Goal: Find specific page/section: Find specific page/section

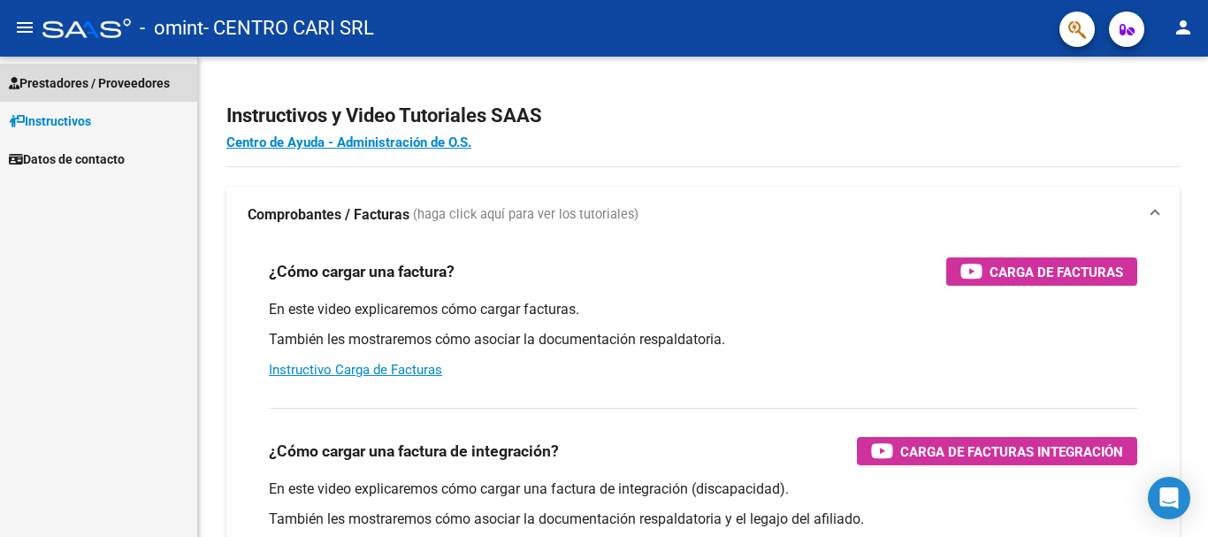
click at [94, 85] on span "Prestadores / Proveedores" at bounding box center [89, 82] width 161 height 19
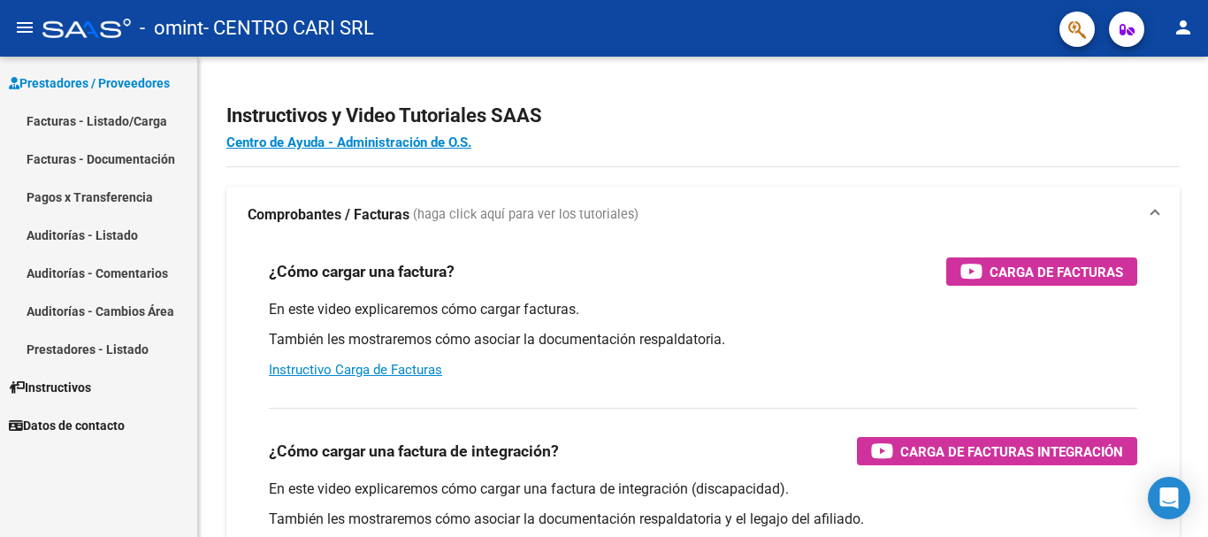
click at [118, 199] on link "Pagos x Transferencia" at bounding box center [98, 197] width 197 height 38
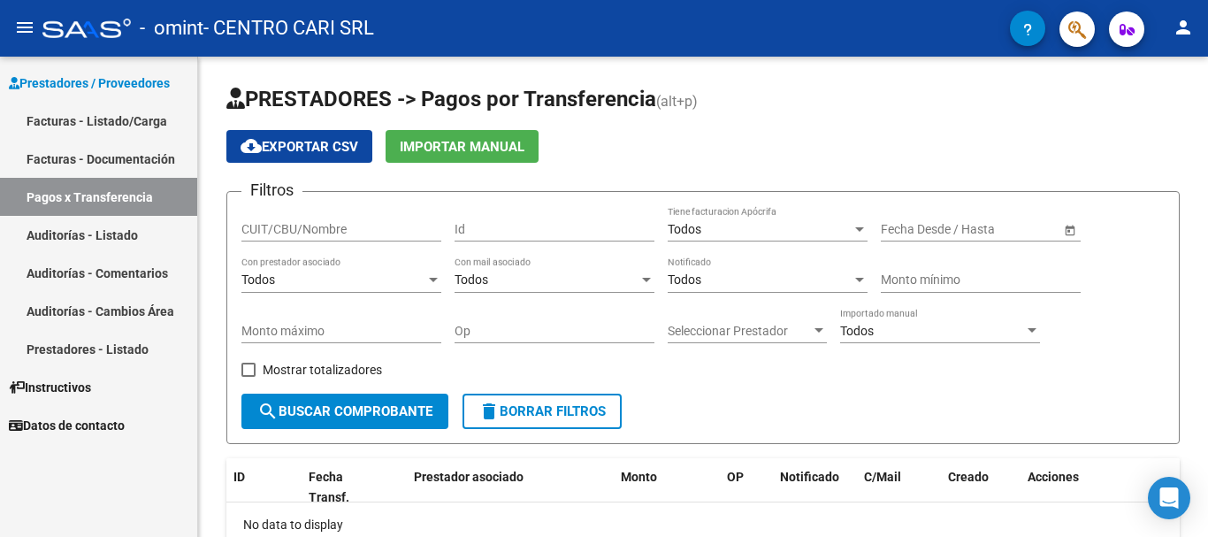
click at [1091, 38] on button "button" at bounding box center [1076, 28] width 35 height 35
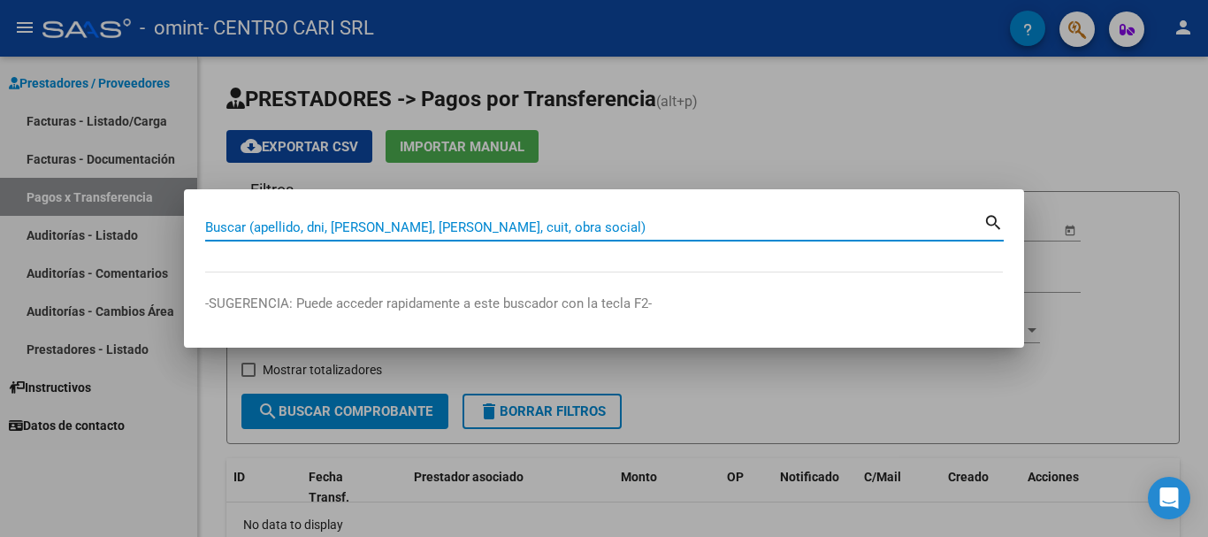
click at [1138, 133] on div at bounding box center [604, 268] width 1208 height 537
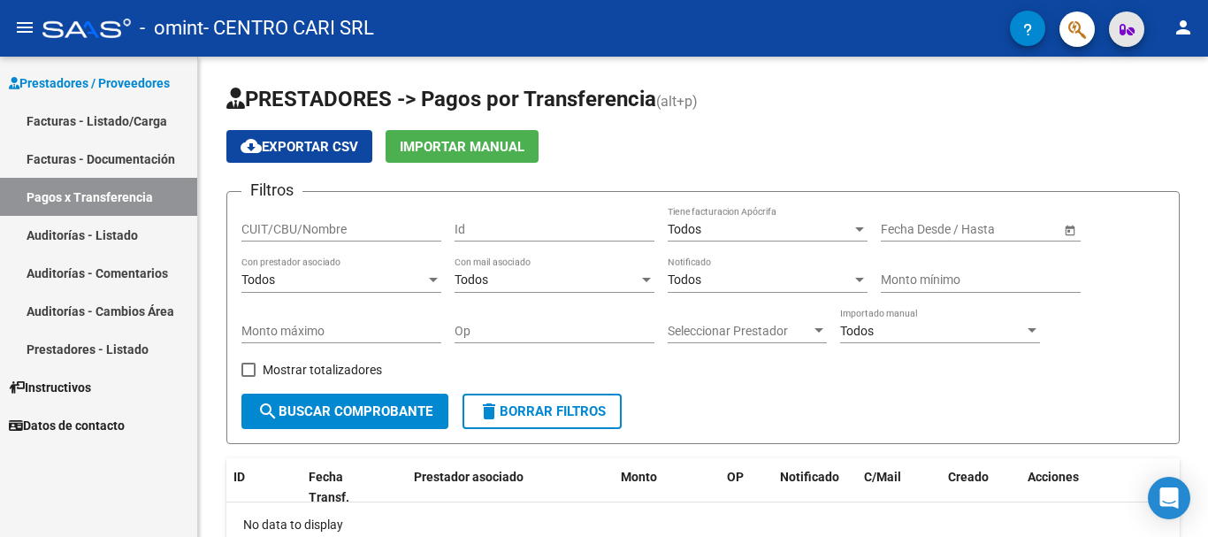
click at [1129, 44] on span "button" at bounding box center [1126, 28] width 15 height 35
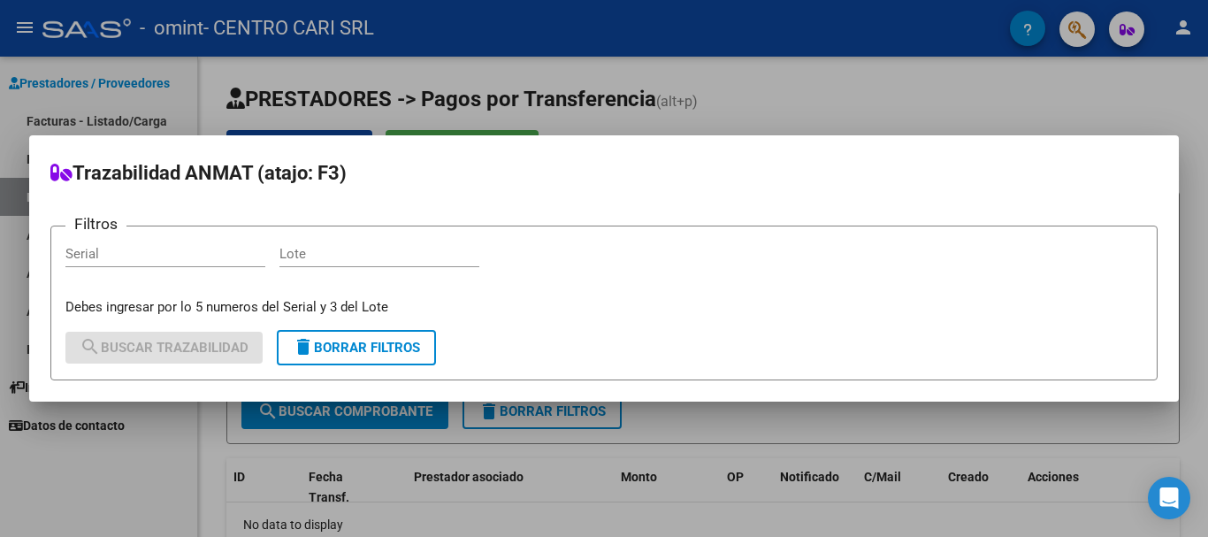
click at [1151, 83] on div at bounding box center [604, 268] width 1208 height 537
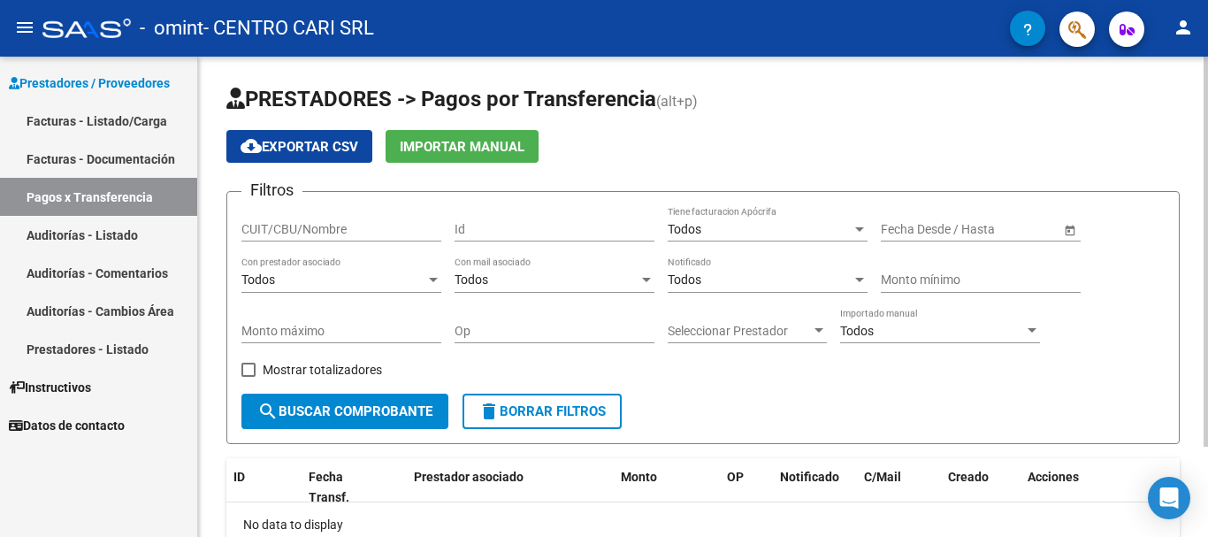
scroll to position [88, 0]
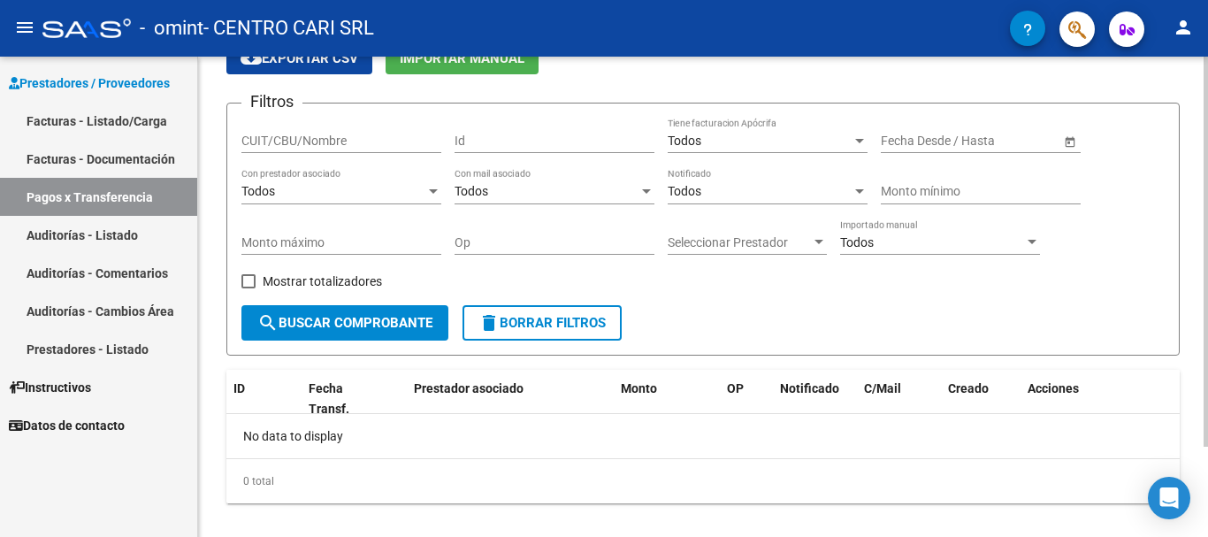
click at [1068, 140] on span "Open calendar" at bounding box center [1070, 141] width 42 height 42
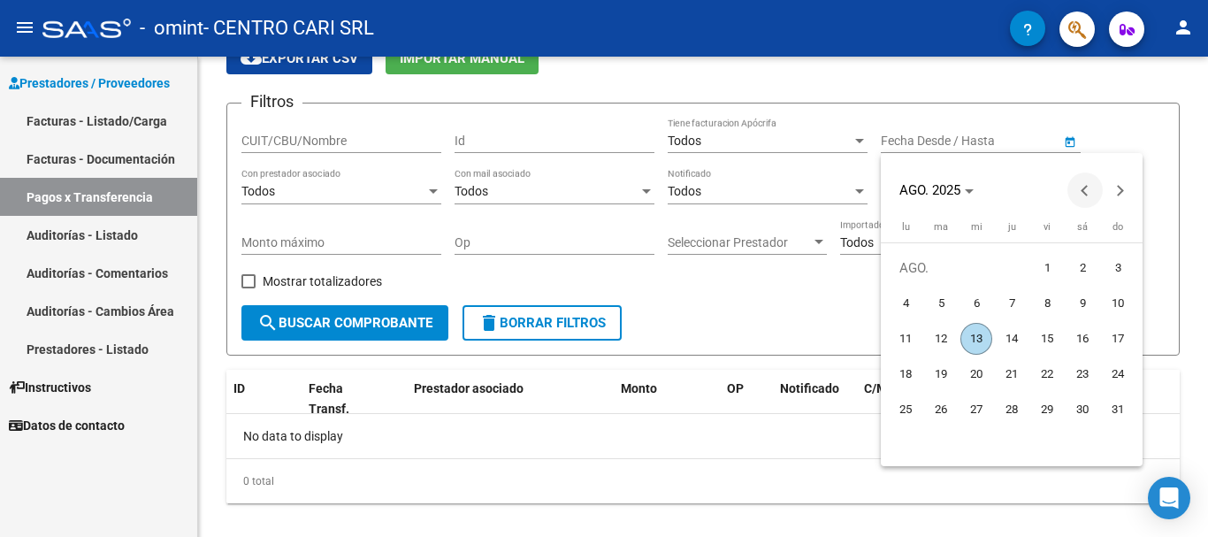
click at [1083, 195] on span "Previous month" at bounding box center [1084, 189] width 35 height 35
click at [935, 302] on span "1" at bounding box center [941, 303] width 32 height 32
type input "[DATE]"
click at [1119, 135] on div at bounding box center [604, 268] width 1208 height 537
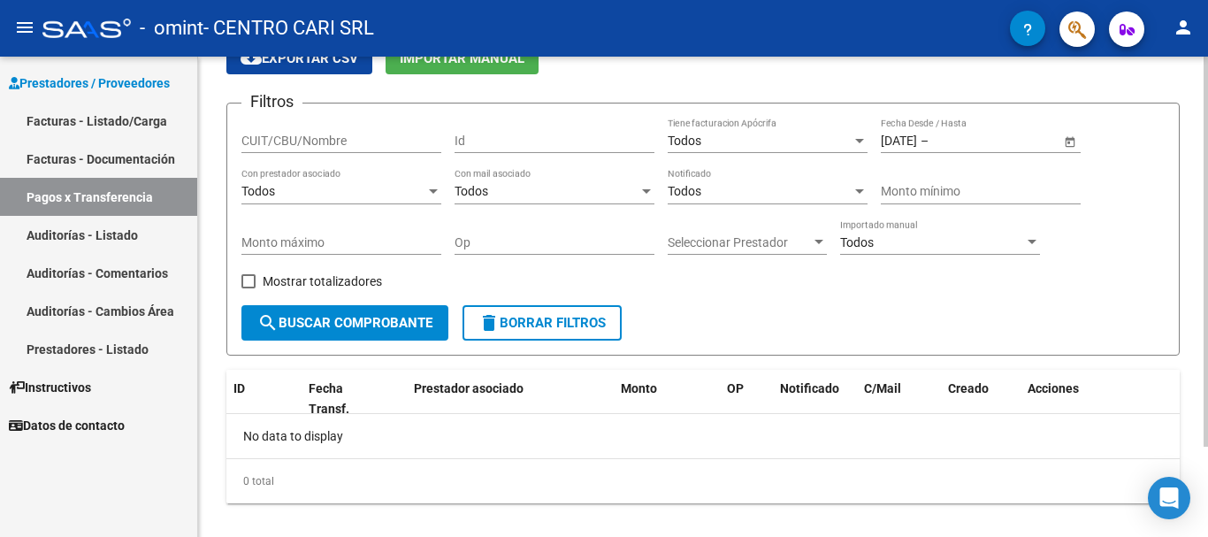
click at [1072, 140] on span "Open calendar" at bounding box center [1070, 141] width 42 height 42
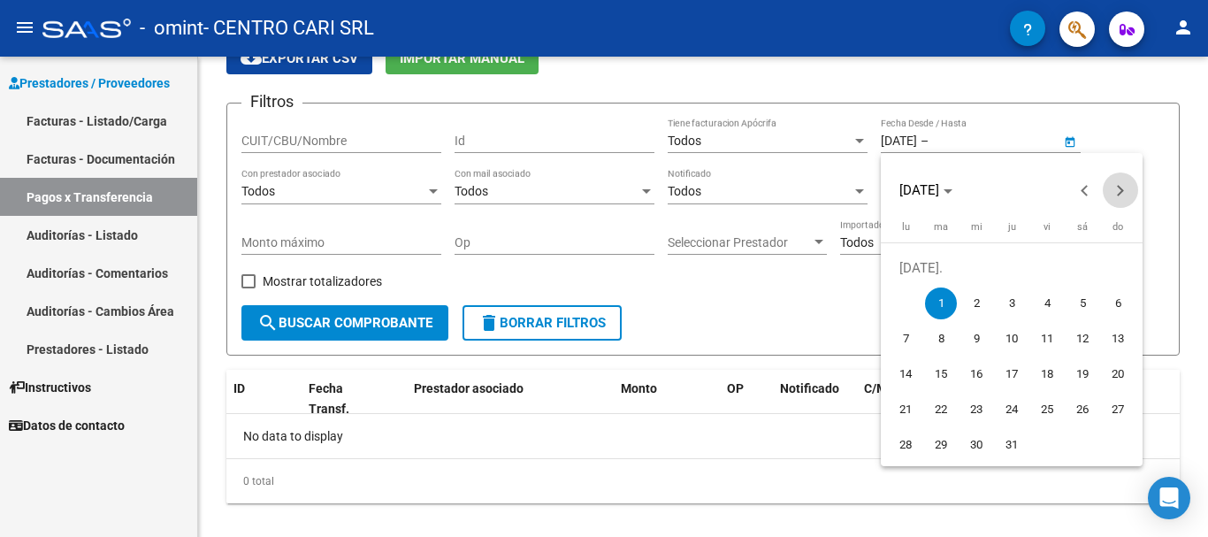
click at [1118, 180] on span "Next month" at bounding box center [1120, 189] width 35 height 35
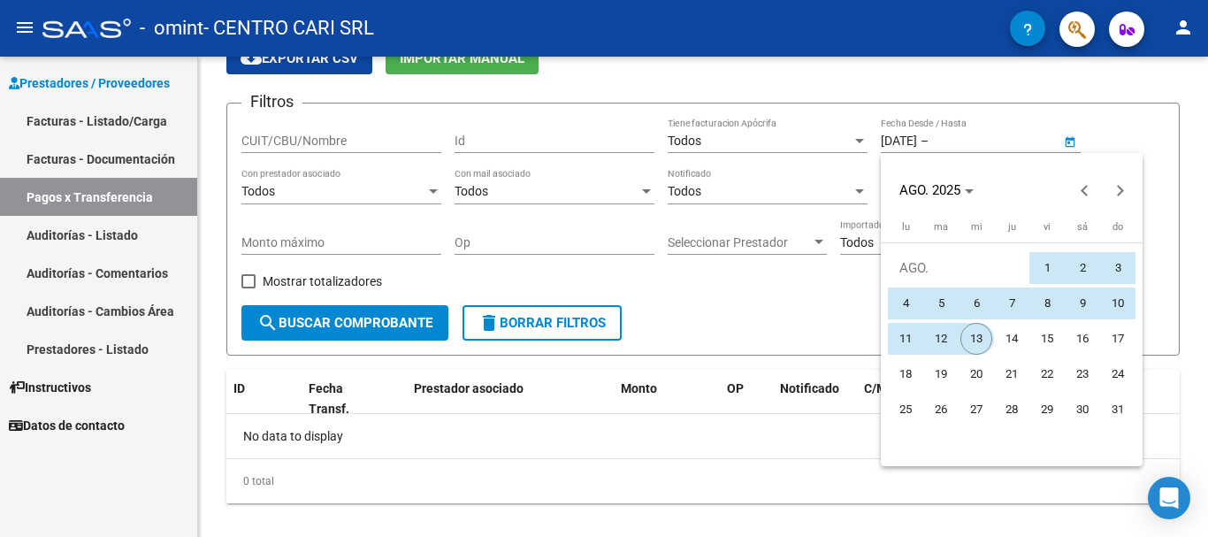
click at [983, 332] on span "13" at bounding box center [976, 339] width 32 height 32
type input "[DATE]"
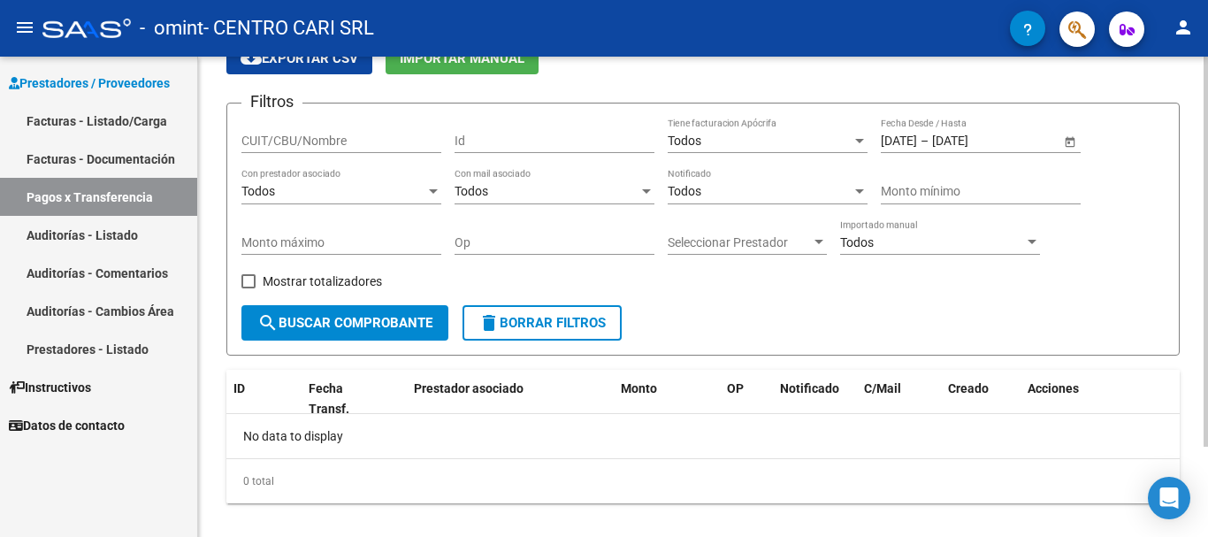
click at [347, 274] on span "Mostrar totalizadores" at bounding box center [322, 281] width 119 height 21
click at [248, 288] on input "Mostrar totalizadores" at bounding box center [248, 288] width 1 height 1
checkbox input "true"
click at [340, 328] on span "search Buscar Comprobante" at bounding box center [344, 323] width 175 height 16
click at [751, 242] on span "Seleccionar Prestador" at bounding box center [739, 242] width 143 height 15
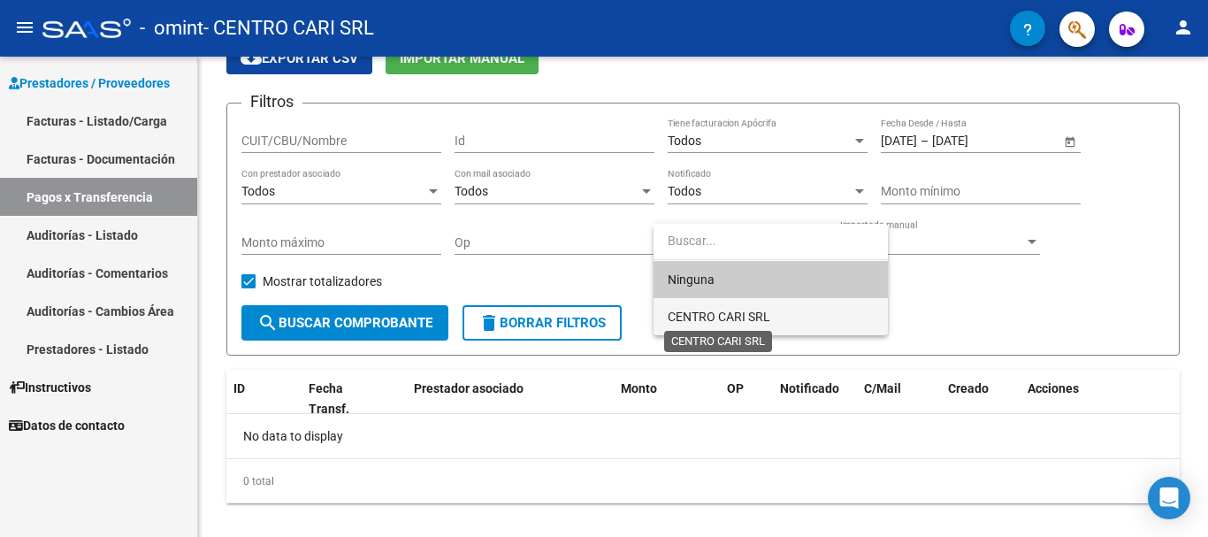
click at [733, 317] on span "CENTRO CARI SRL" at bounding box center [719, 316] width 103 height 14
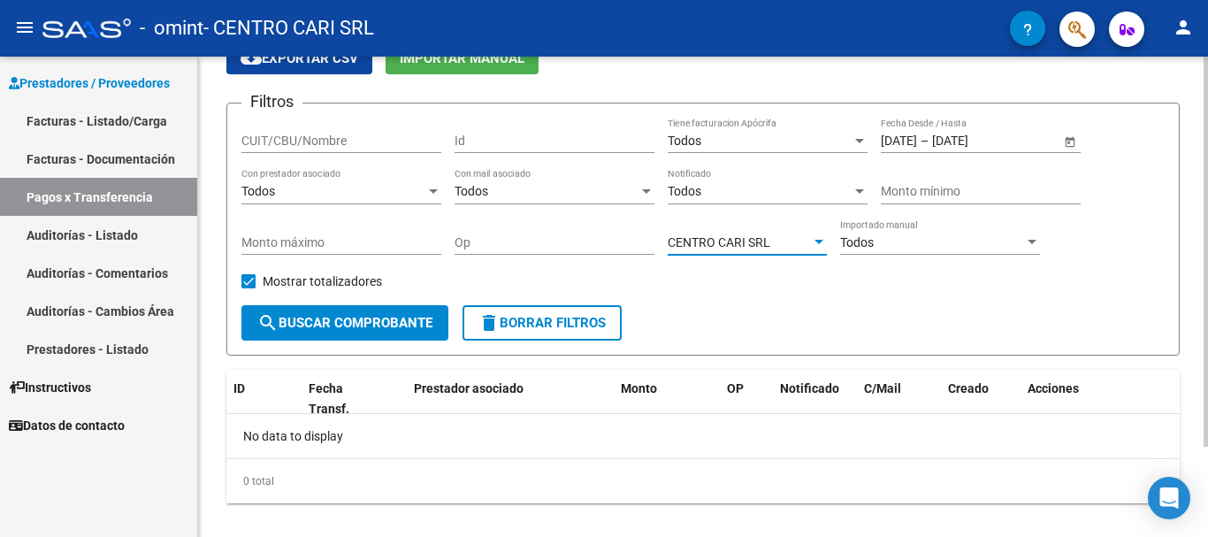
click at [371, 320] on span "search Buscar Comprobante" at bounding box center [344, 323] width 175 height 16
click at [754, 147] on div "Todos" at bounding box center [760, 141] width 184 height 15
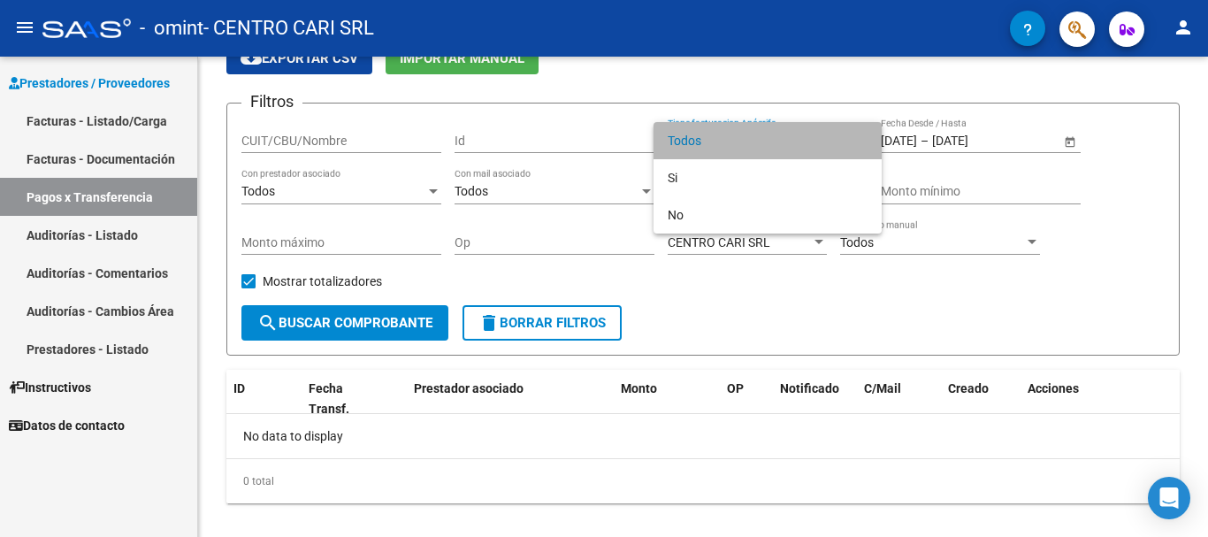
click at [754, 146] on span "Todos" at bounding box center [768, 140] width 200 height 37
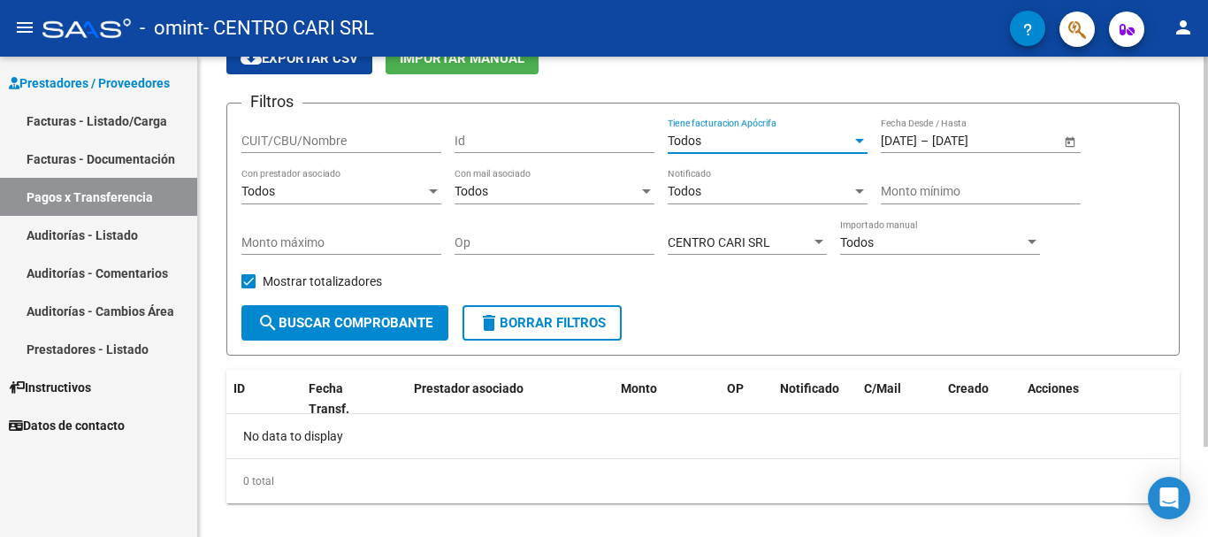
click at [334, 153] on div "CUIT/CBU/Nombre" at bounding box center [341, 135] width 200 height 35
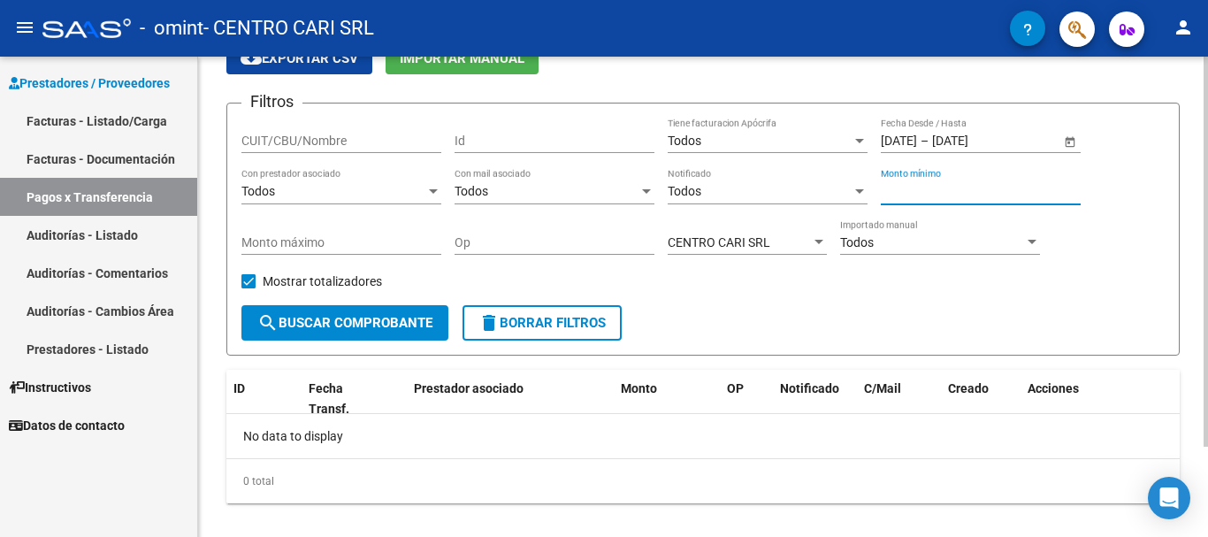
drag, startPoint x: 1054, startPoint y: 195, endPoint x: 1054, endPoint y: 238, distance: 42.4
click at [1054, 196] on input "Monto mínimo" at bounding box center [981, 191] width 200 height 15
click at [1038, 245] on div at bounding box center [1032, 242] width 16 height 14
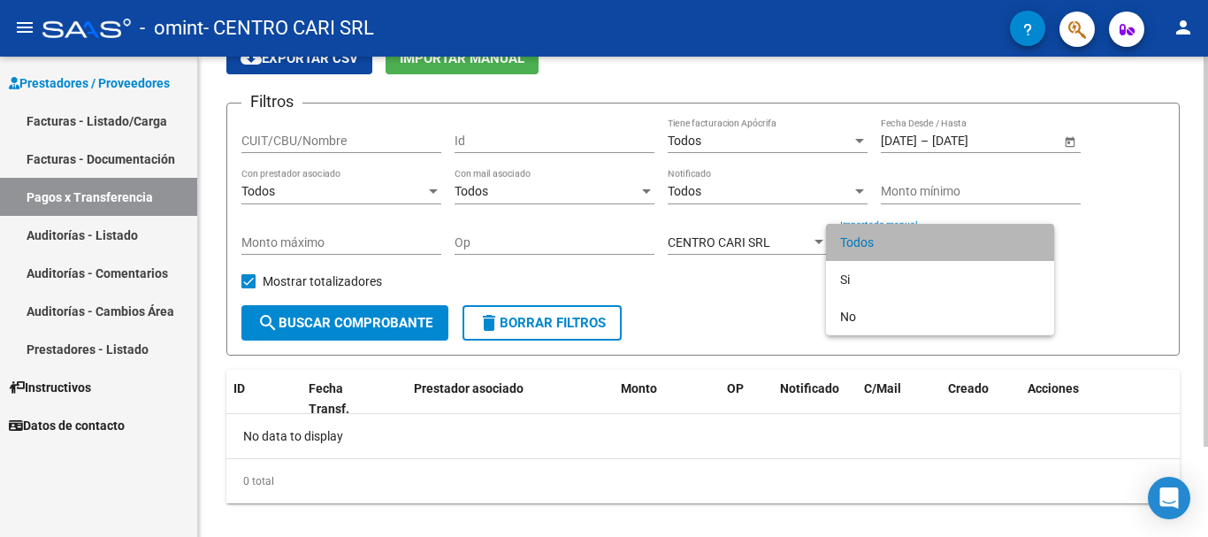
click at [1038, 245] on span "Todos" at bounding box center [940, 242] width 200 height 37
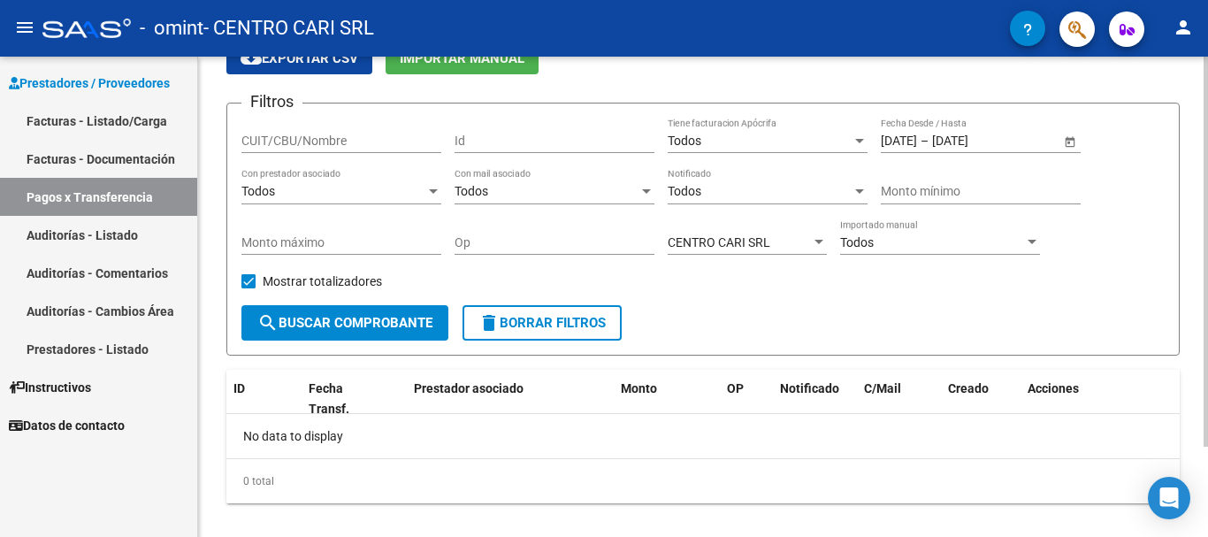
click at [1141, 233] on div "Filtros CUIT/CBU/Nombre Id Todos Tiene facturacion Apócrifa [DATE] [DATE] – [DA…" at bounding box center [702, 211] width 923 height 187
click at [511, 240] on input "Op" at bounding box center [554, 242] width 200 height 15
click at [774, 287] on div "Filtros CUIT/CBU/Nombre Id Todos Tiene facturacion Apócrifa [DATE] [DATE] – [DA…" at bounding box center [702, 211] width 923 height 187
click at [788, 243] on div "CENTRO CARI SRL" at bounding box center [739, 242] width 143 height 15
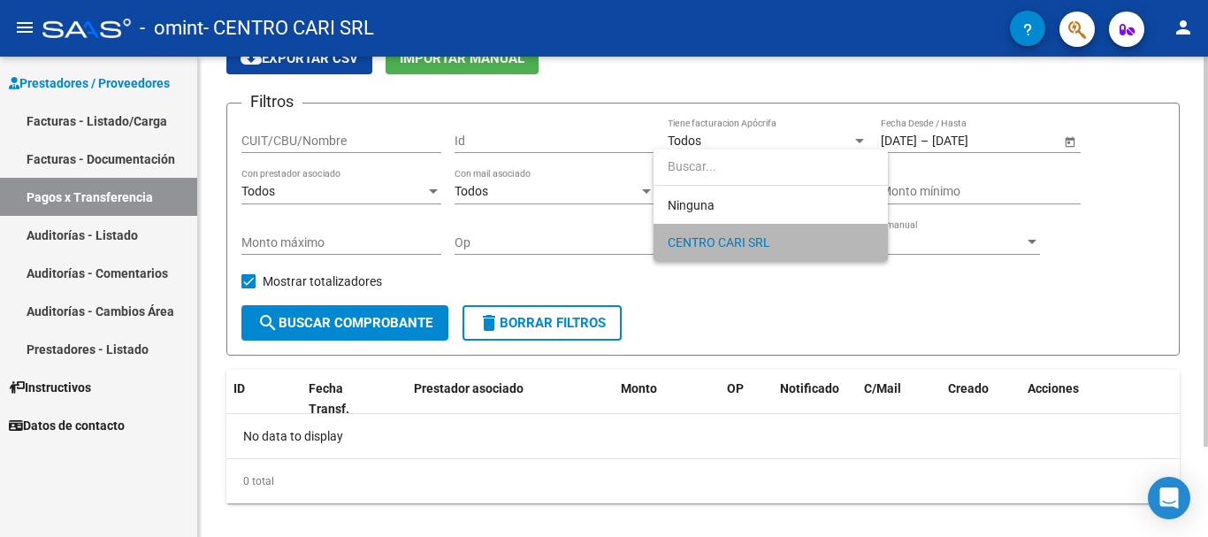
click at [788, 243] on span "CENTRO CARI SRL" at bounding box center [771, 242] width 206 height 37
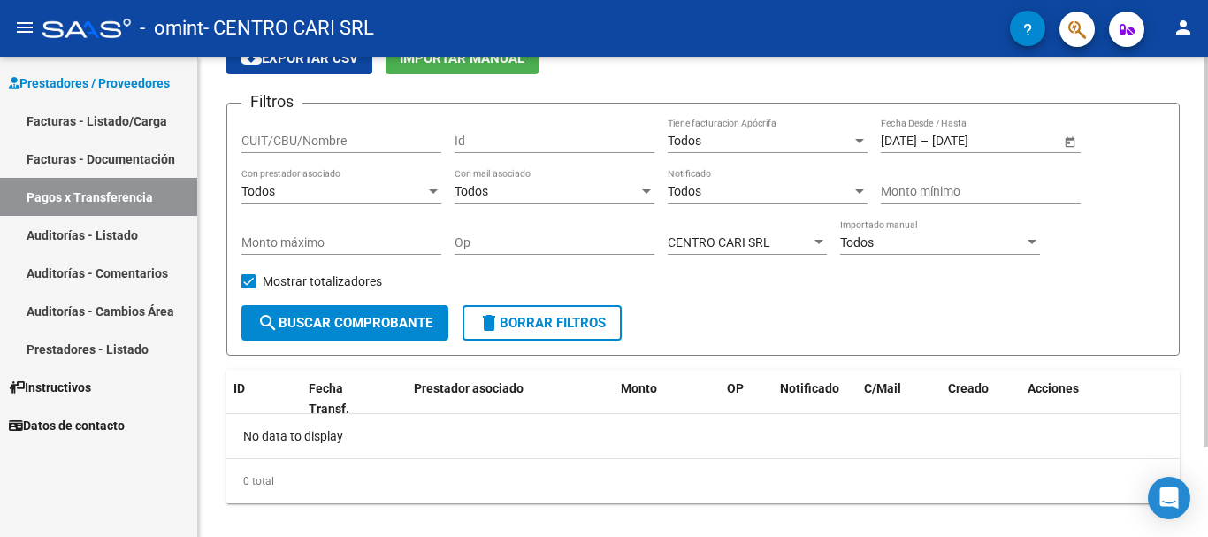
click at [791, 298] on div "Filtros CUIT/CBU/Nombre Id Todos Tiene facturacion Apócrifa [DATE] [DATE] – [DA…" at bounding box center [702, 211] width 923 height 187
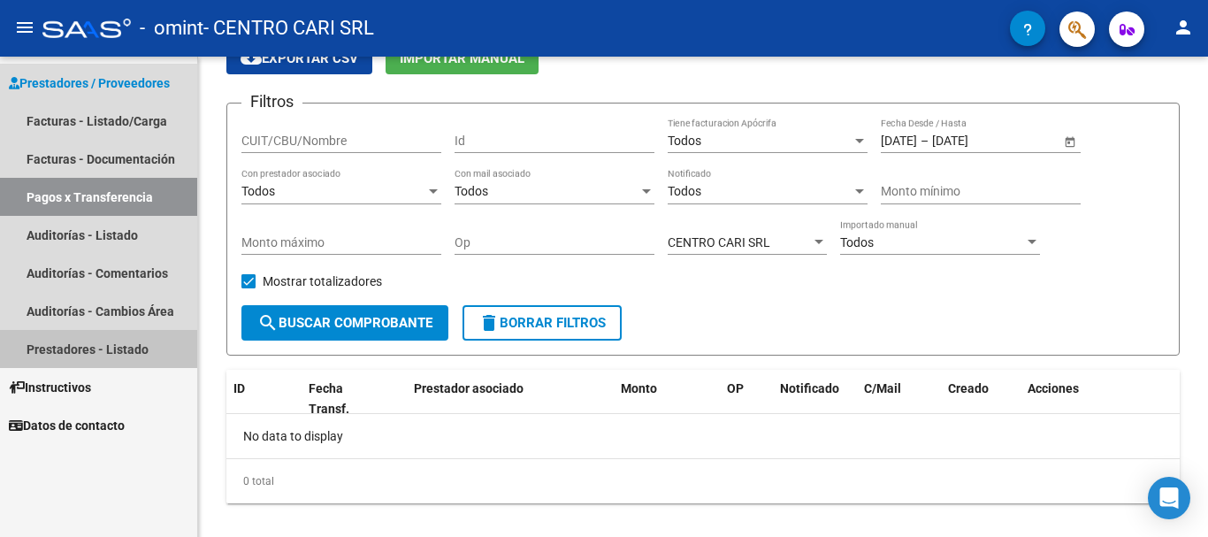
click at [126, 343] on link "Prestadores - Listado" at bounding box center [98, 349] width 197 height 38
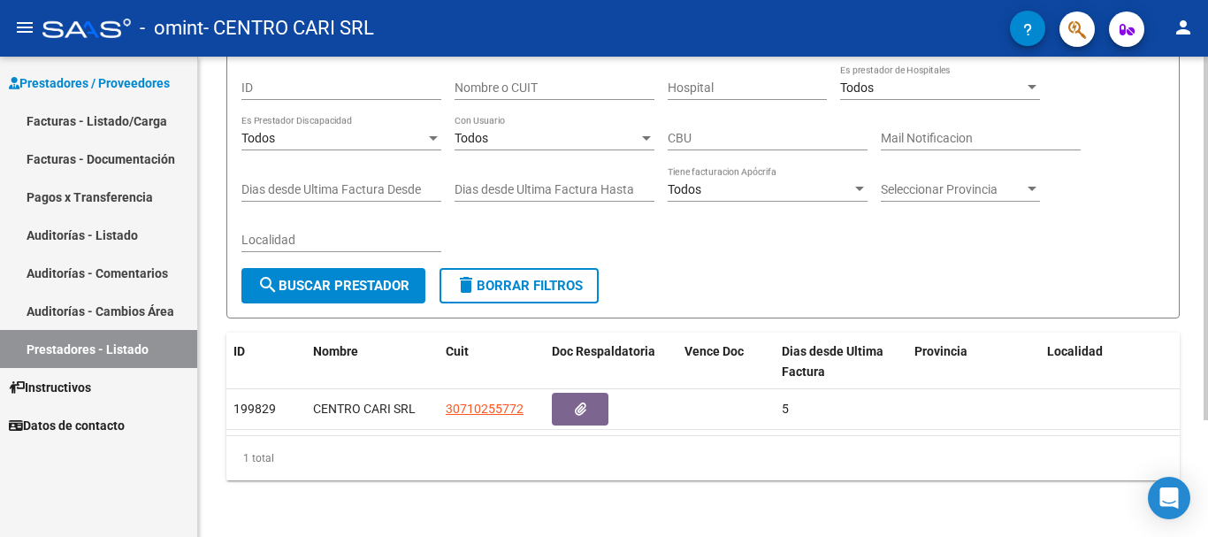
scroll to position [155, 0]
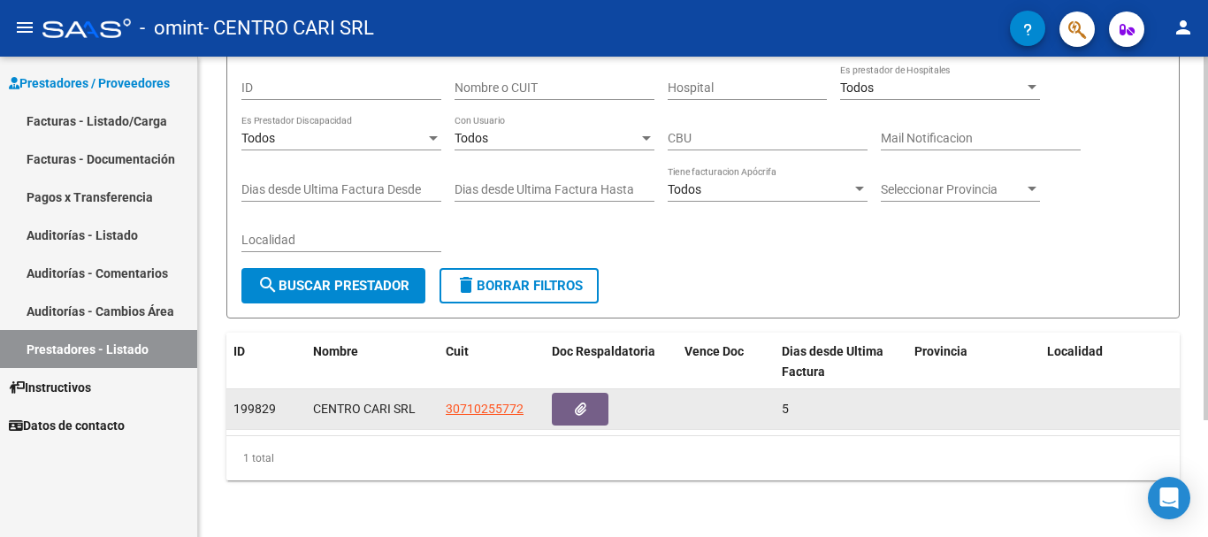
drag, startPoint x: 375, startPoint y: 415, endPoint x: 278, endPoint y: 408, distance: 97.5
click at [278, 408] on div "199829 CENTRO CARI SRL 30710255772 5 [DATE]" at bounding box center [747, 409] width 1043 height 41
click at [565, 395] on button "button" at bounding box center [580, 409] width 57 height 33
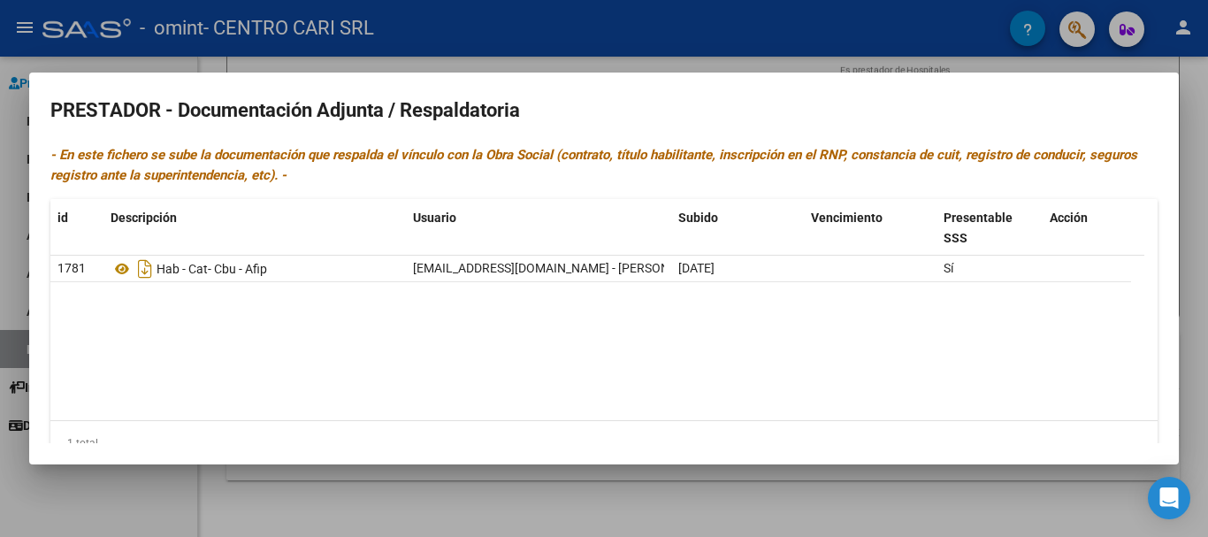
click at [782, 489] on div at bounding box center [604, 268] width 1208 height 537
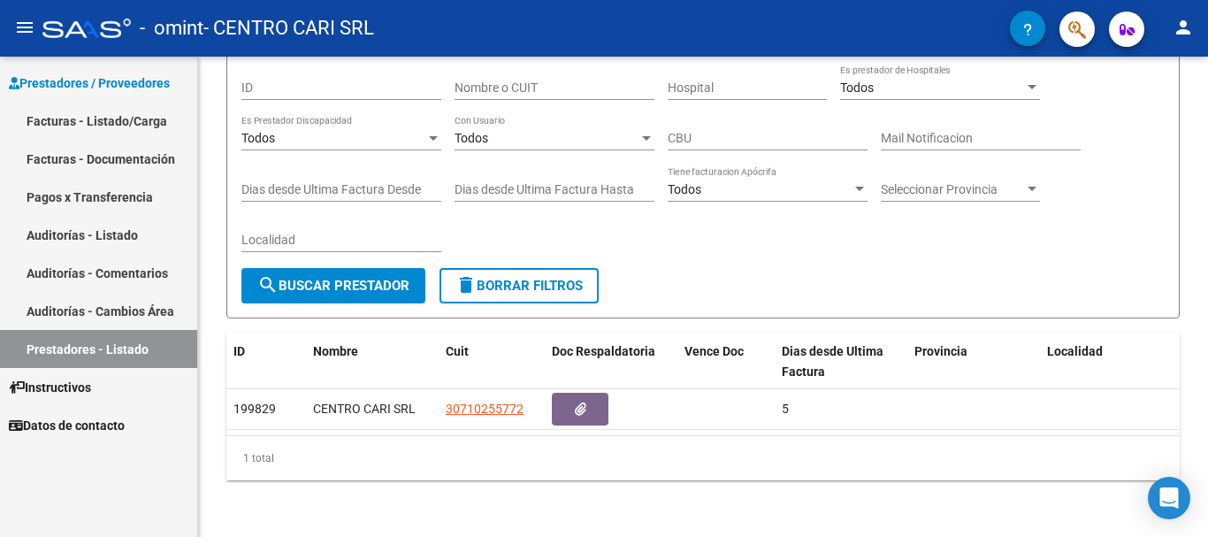
click at [80, 202] on link "Pagos x Transferencia" at bounding box center [98, 197] width 197 height 38
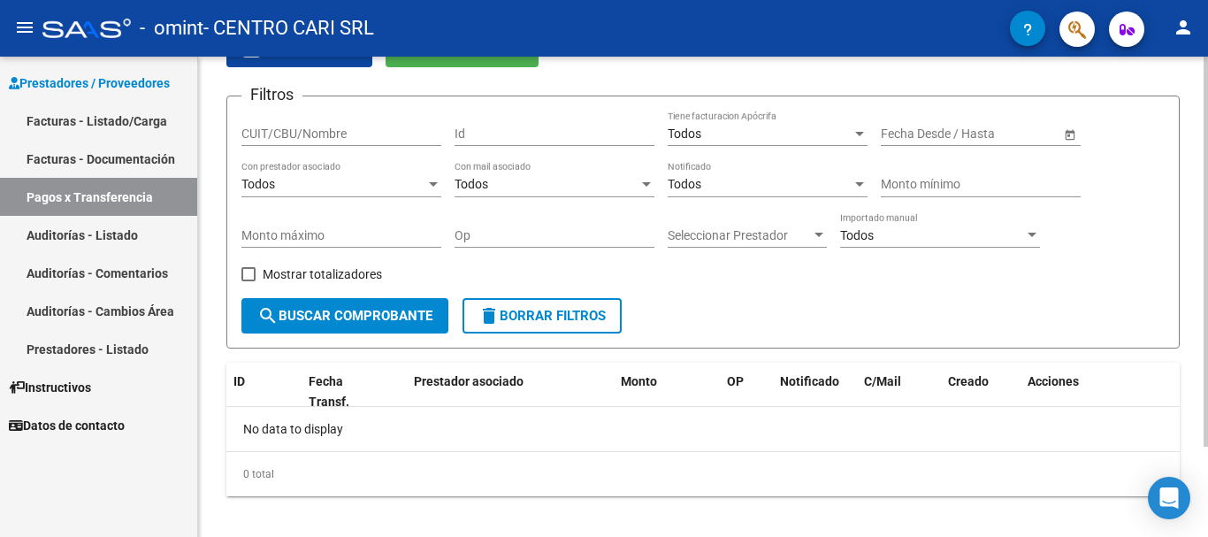
scroll to position [111, 0]
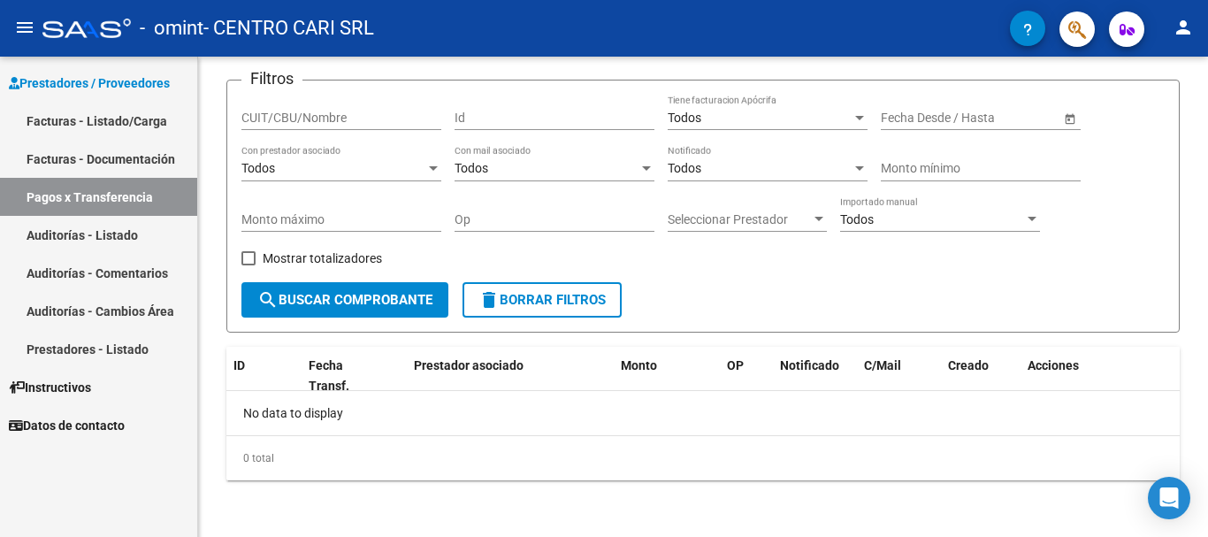
click at [34, 28] on mat-icon "menu" at bounding box center [24, 27] width 21 height 21
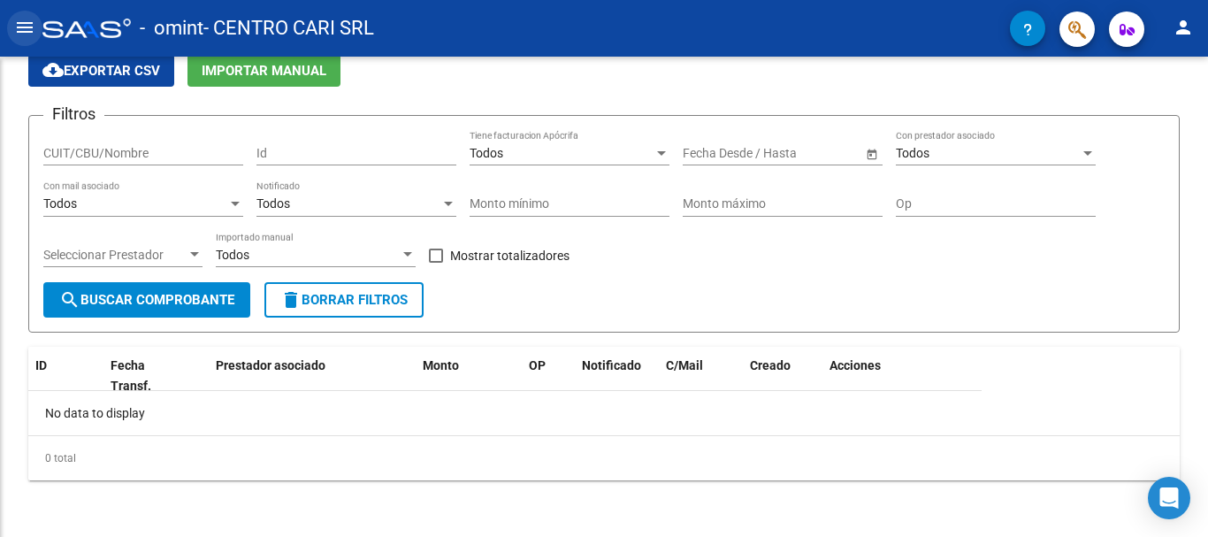
scroll to position [76, 0]
click at [17, 28] on mat-icon "menu" at bounding box center [24, 27] width 21 height 21
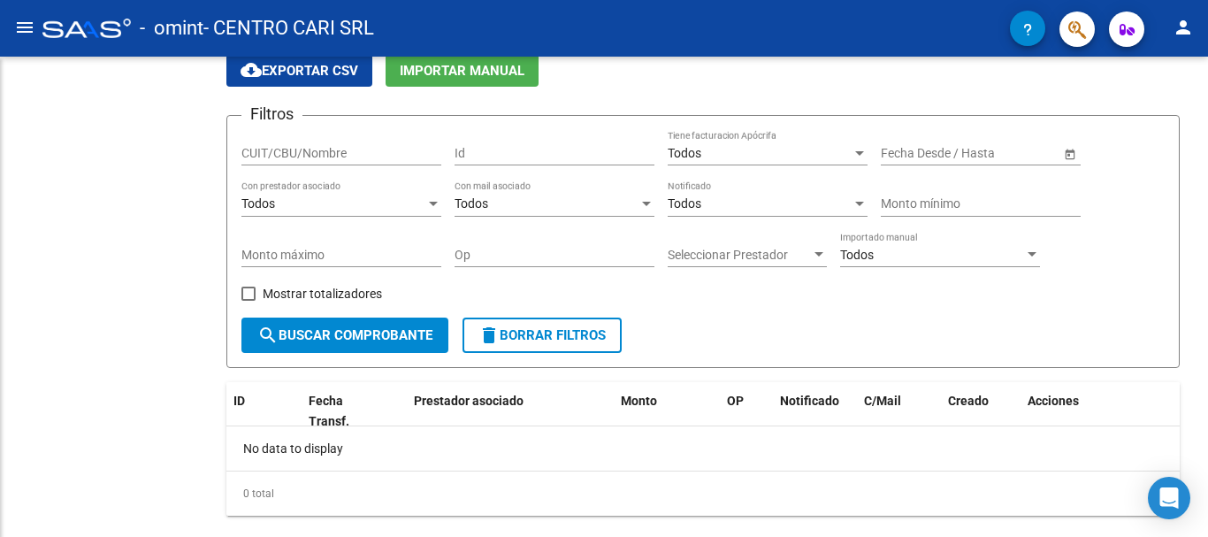
scroll to position [111, 0]
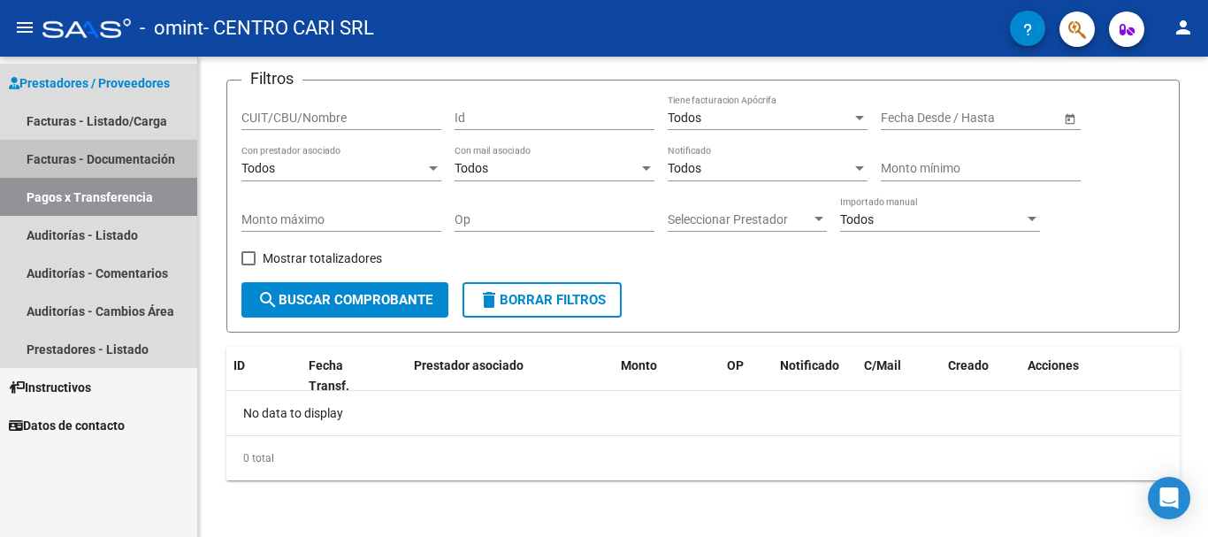
click at [166, 153] on link "Facturas - Documentación" at bounding box center [98, 159] width 197 height 38
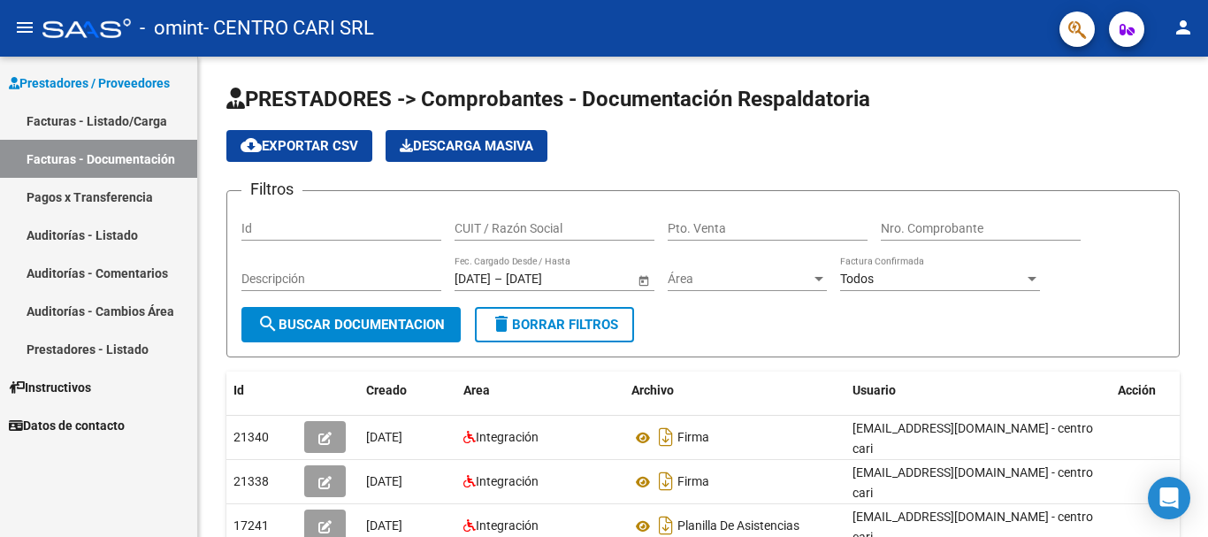
click at [121, 127] on link "Facturas - Listado/Carga" at bounding box center [98, 121] width 197 height 38
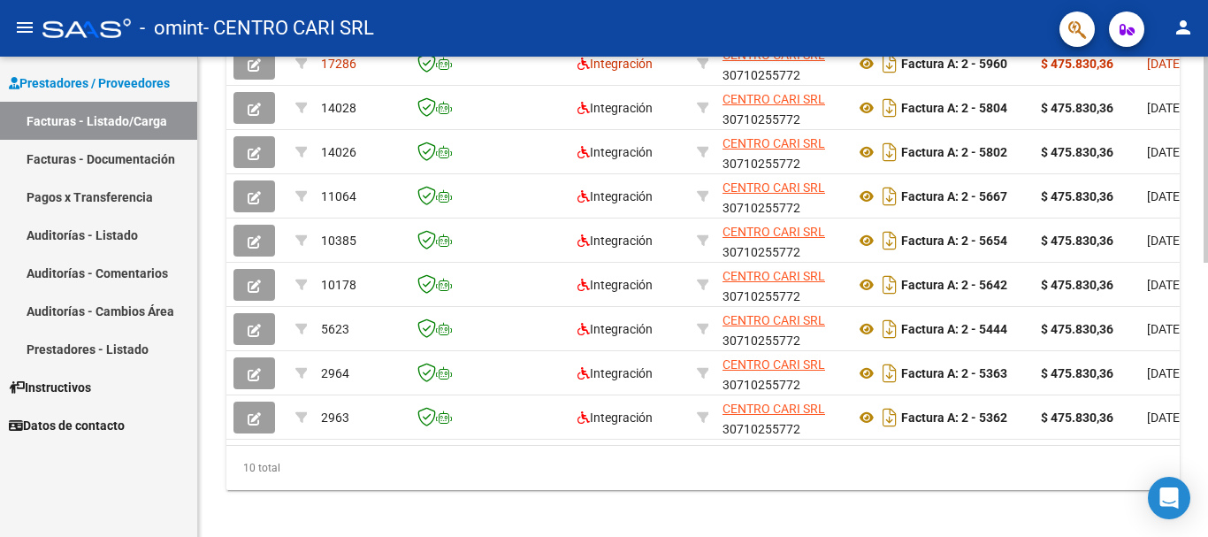
scroll to position [619, 0]
